Goal: Transaction & Acquisition: Purchase product/service

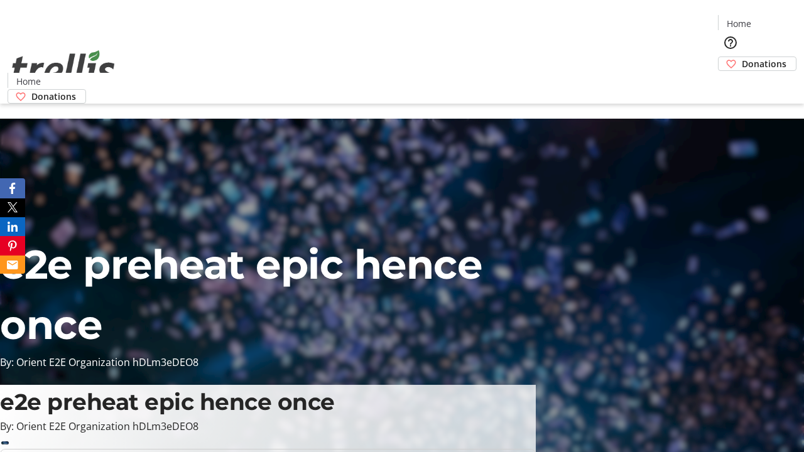
click at [742, 57] on span "Donations" at bounding box center [764, 63] width 45 height 13
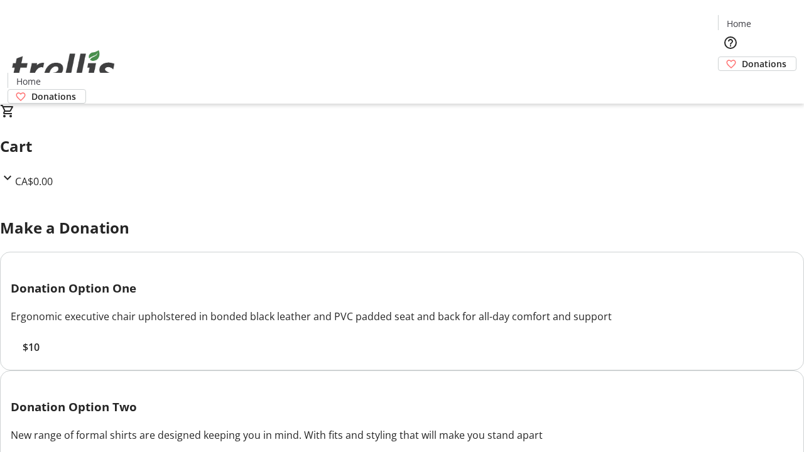
click at [40, 355] on span "$10" at bounding box center [31, 347] width 17 height 15
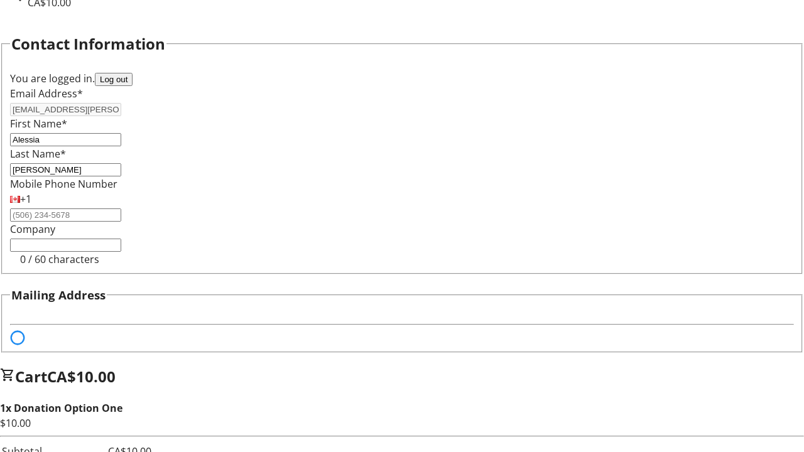
select select "BC"
select select "CA"
